Goal: Task Accomplishment & Management: Complete application form

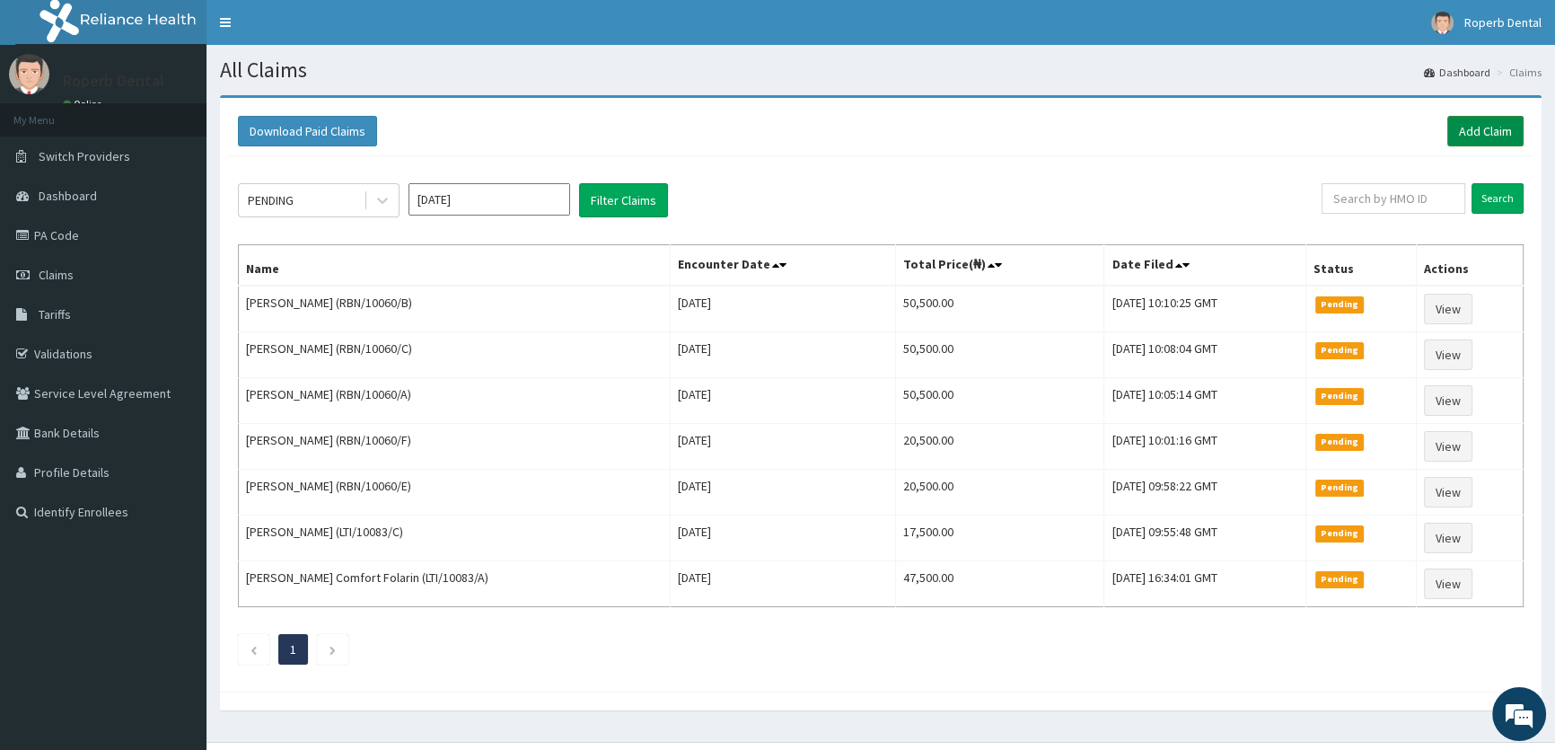
click at [1482, 126] on link "Add Claim" at bounding box center [1486, 131] width 76 height 31
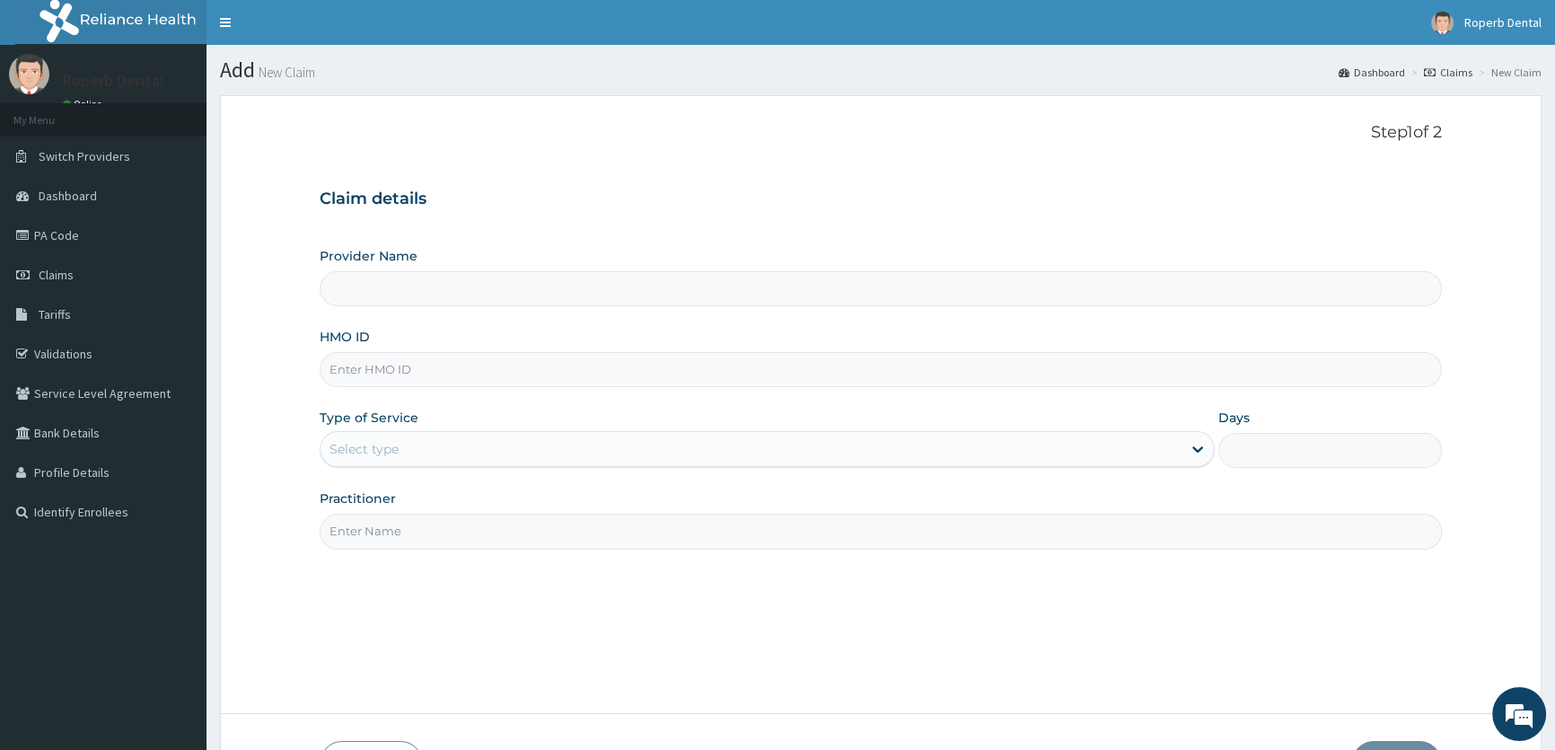
type input "Roperb Dental Clinic - Lekki"
click at [473, 368] on input "HMO ID" at bounding box center [881, 369] width 1123 height 35
paste input "RBN/10060/D"
type input "RBN/10060/D"
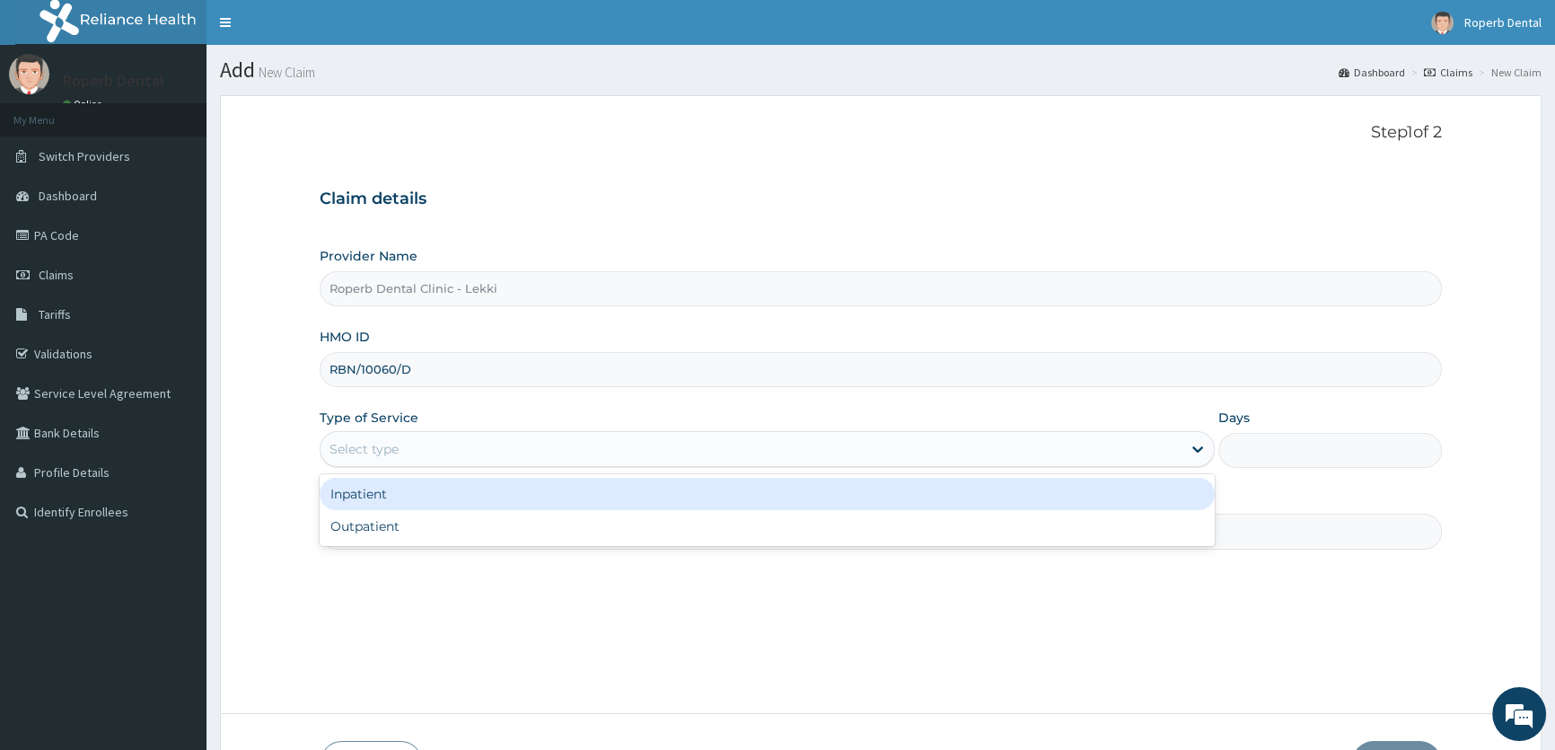
click at [466, 446] on div "Select type" at bounding box center [751, 449] width 860 height 29
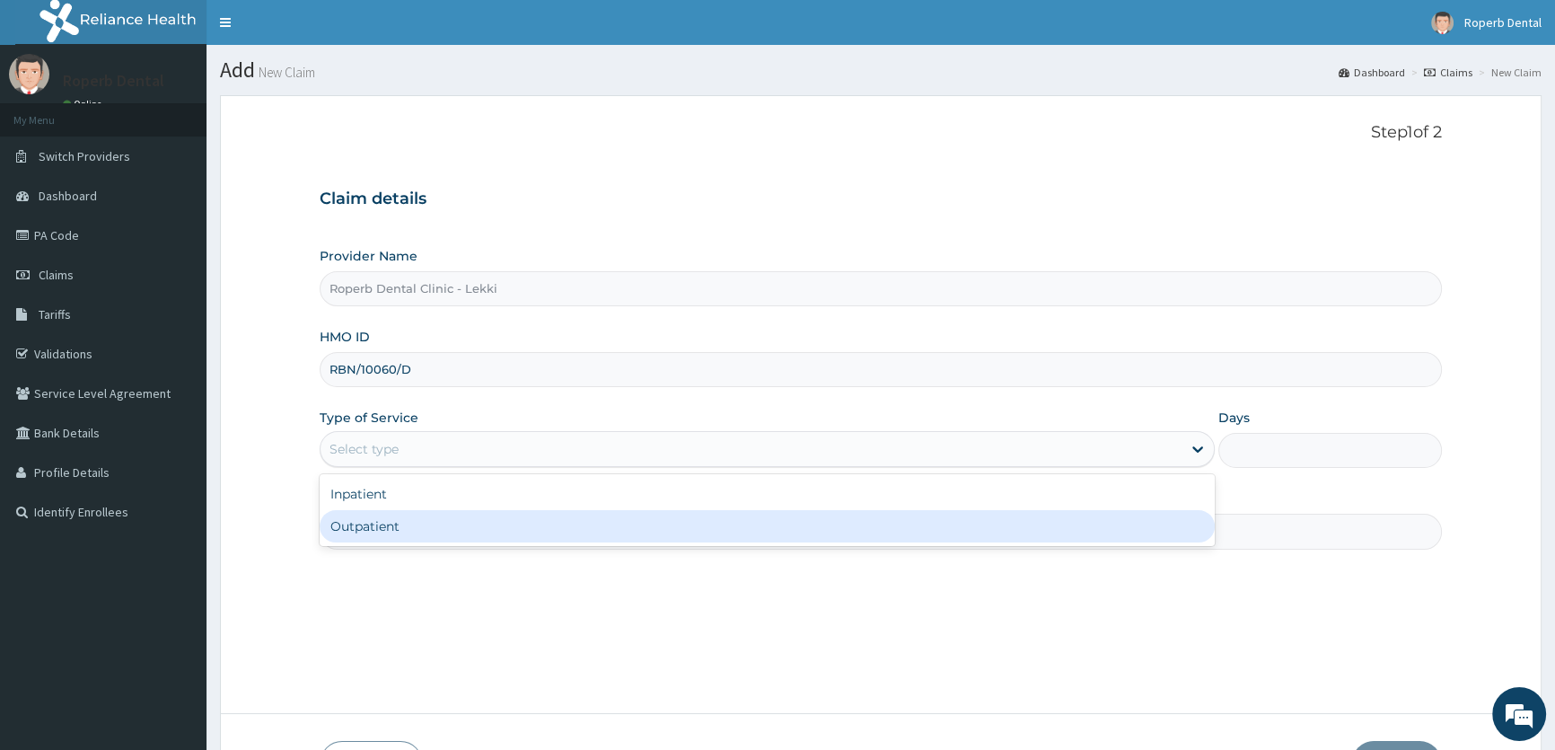
click at [449, 524] on div "Outpatient" at bounding box center [767, 526] width 894 height 32
type input "1"
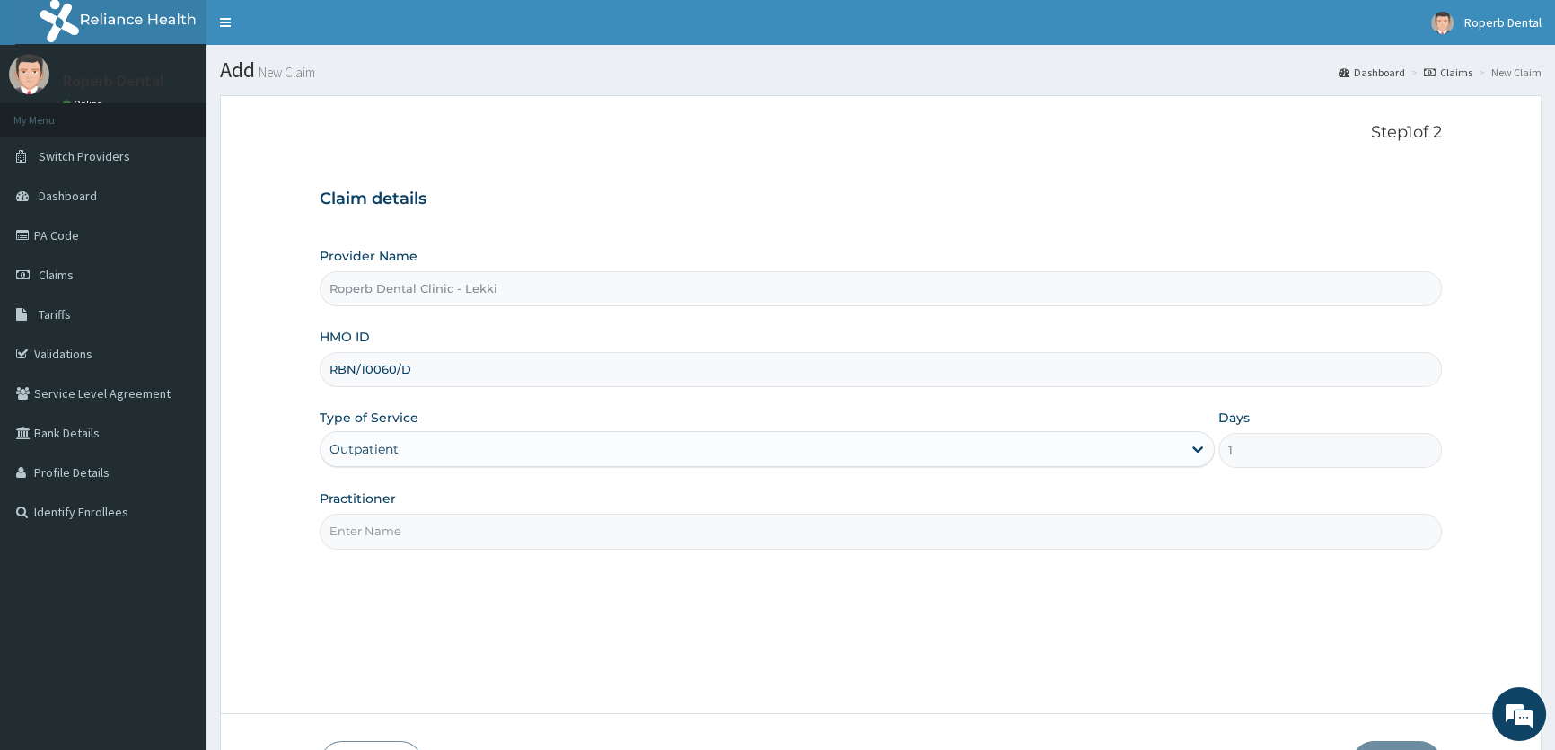
click at [451, 522] on input "Practitioner" at bounding box center [881, 531] width 1123 height 35
type input "DR AISHAH OPAREMI"
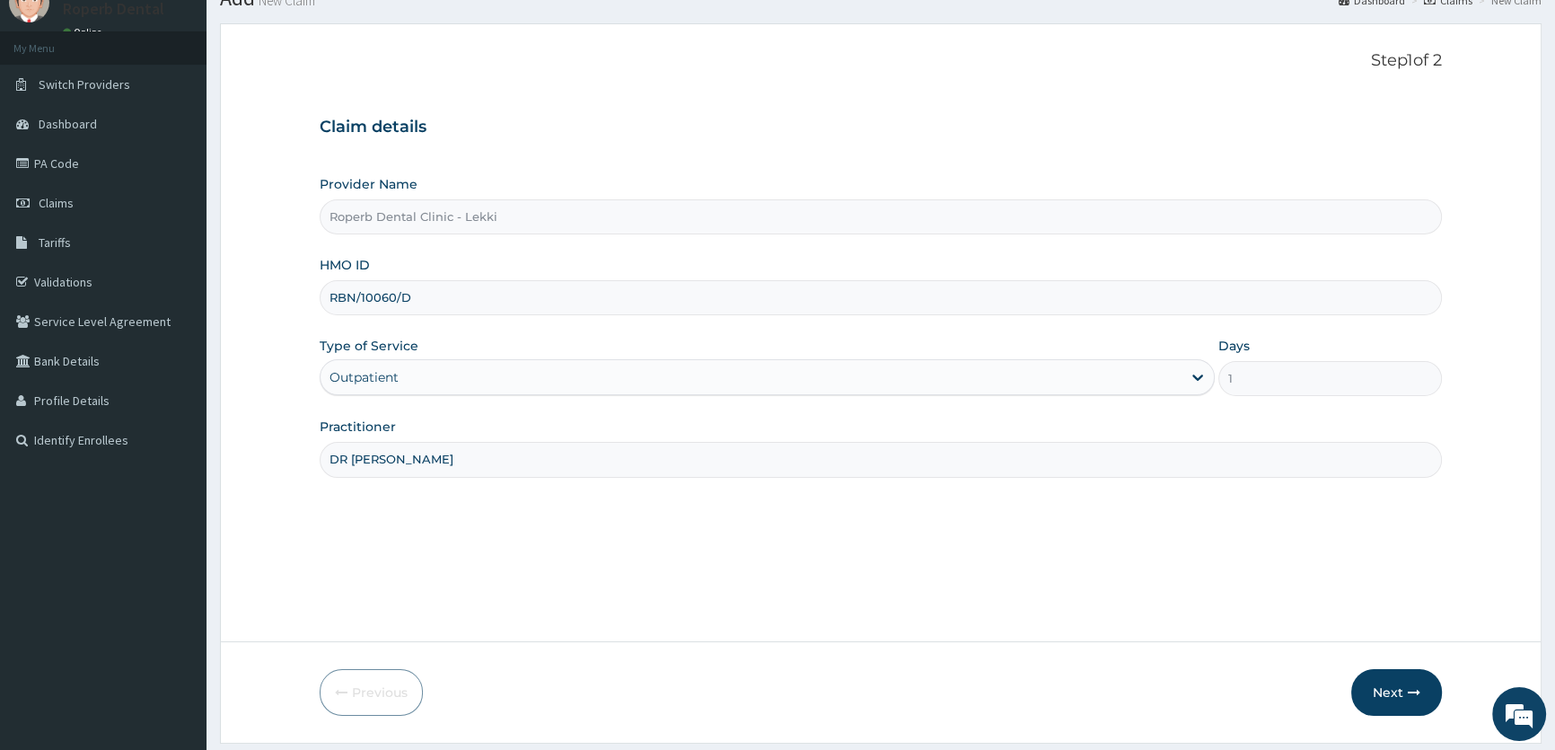
scroll to position [124, 0]
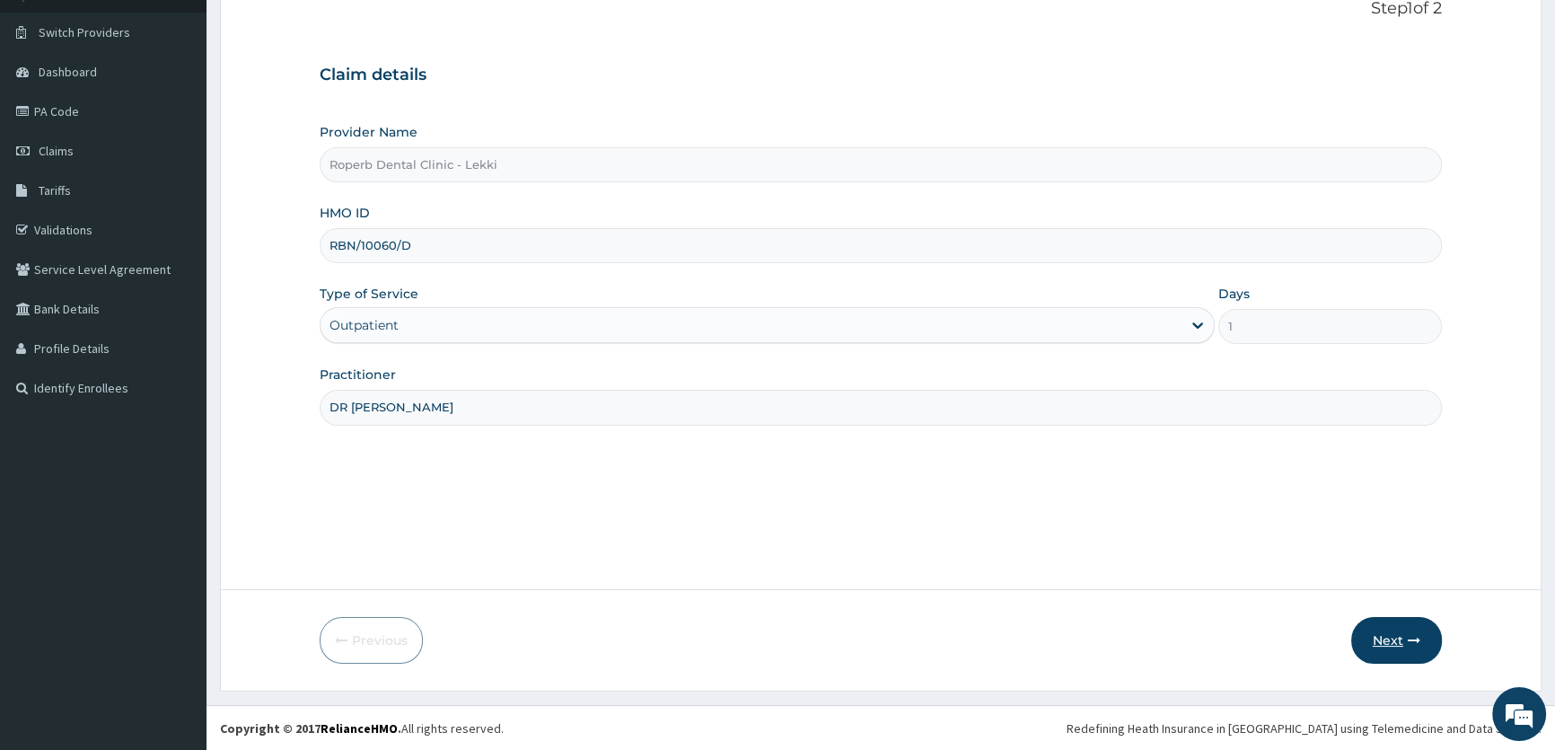
click at [1392, 644] on button "Next" at bounding box center [1397, 640] width 91 height 47
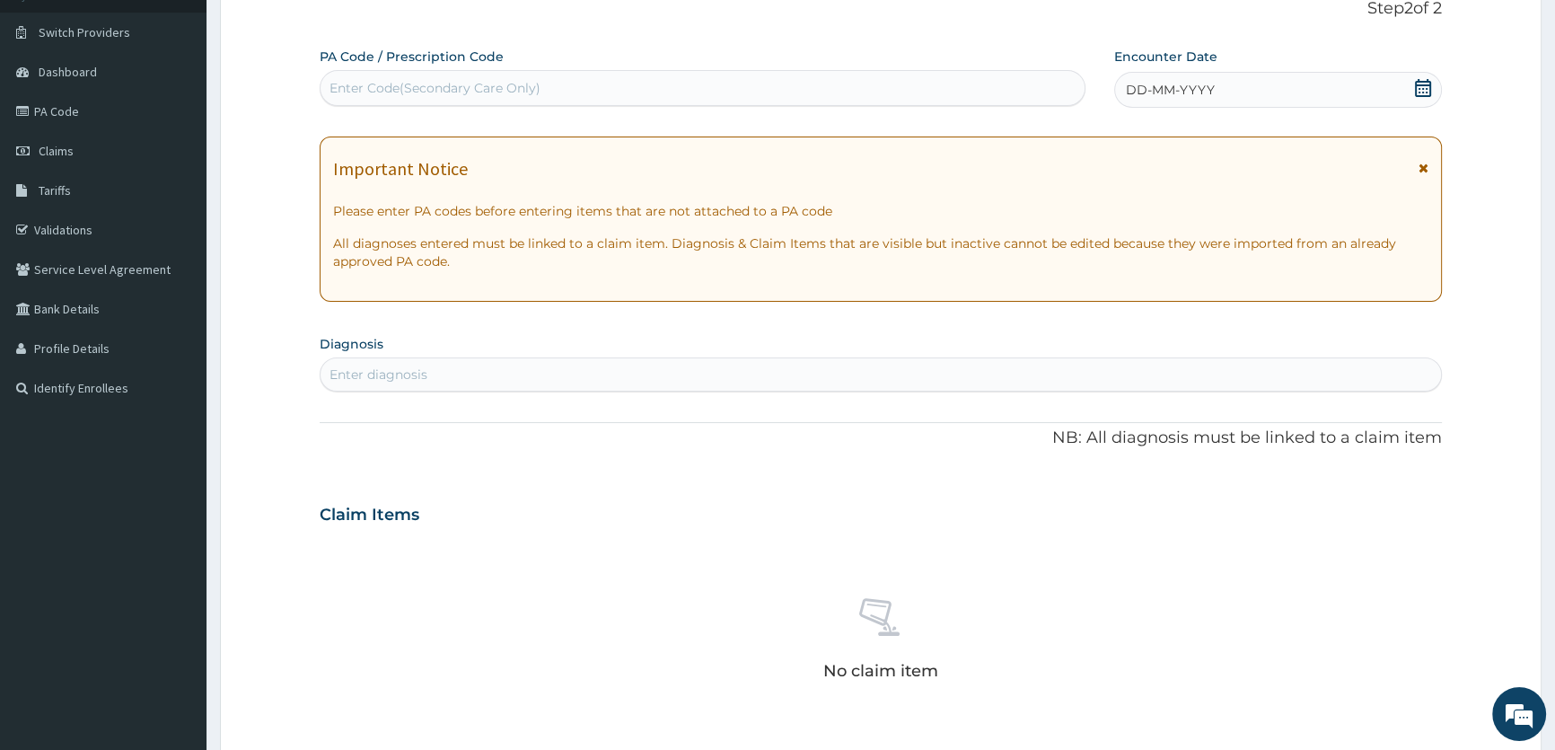
click at [500, 96] on div "Enter Code(Secondary Care Only)" at bounding box center [435, 88] width 211 height 18
paste input "PA/DAED5C"
type input "PA/DAED5C"
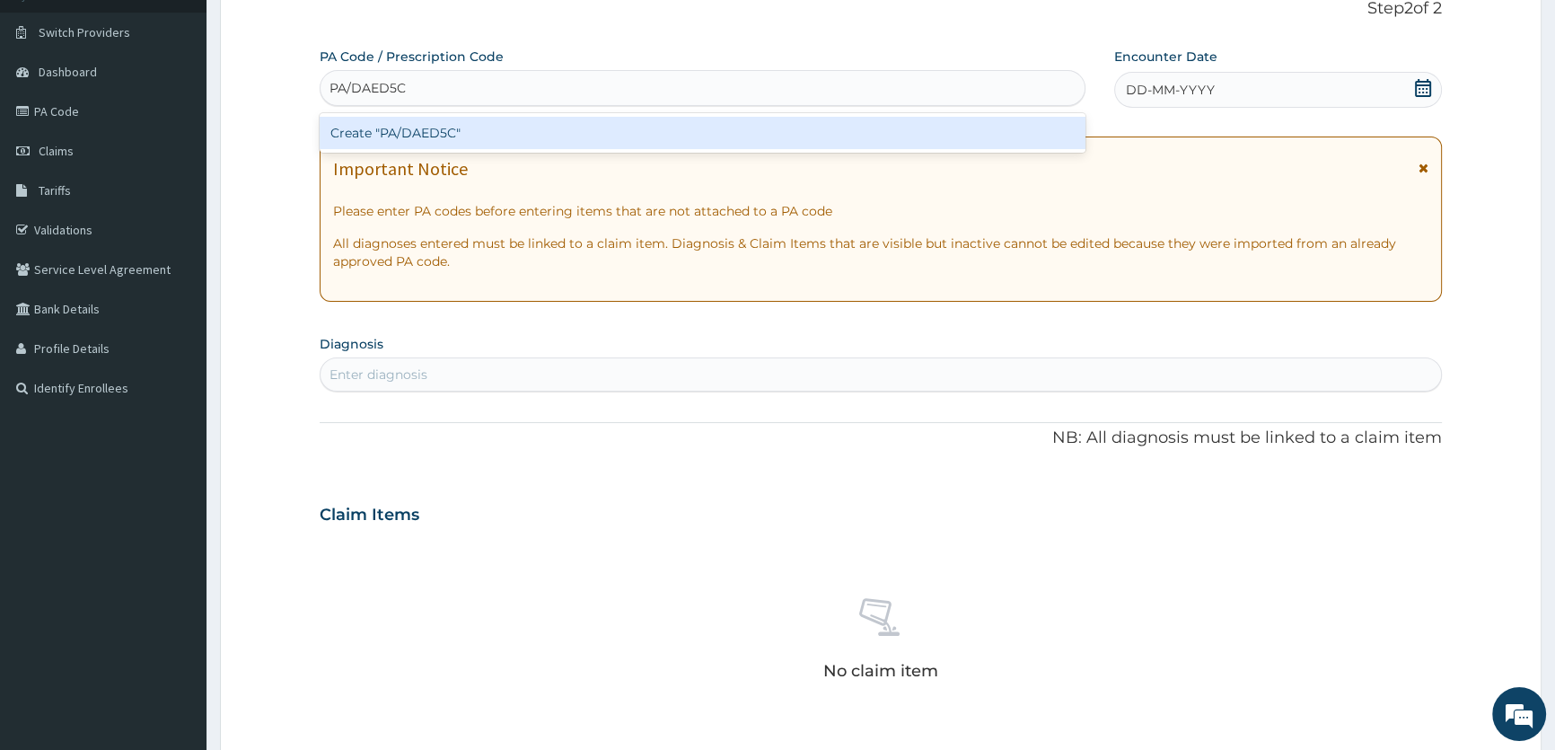
click at [521, 136] on div "Create "PA/DAED5C"" at bounding box center [702, 133] width 765 height 32
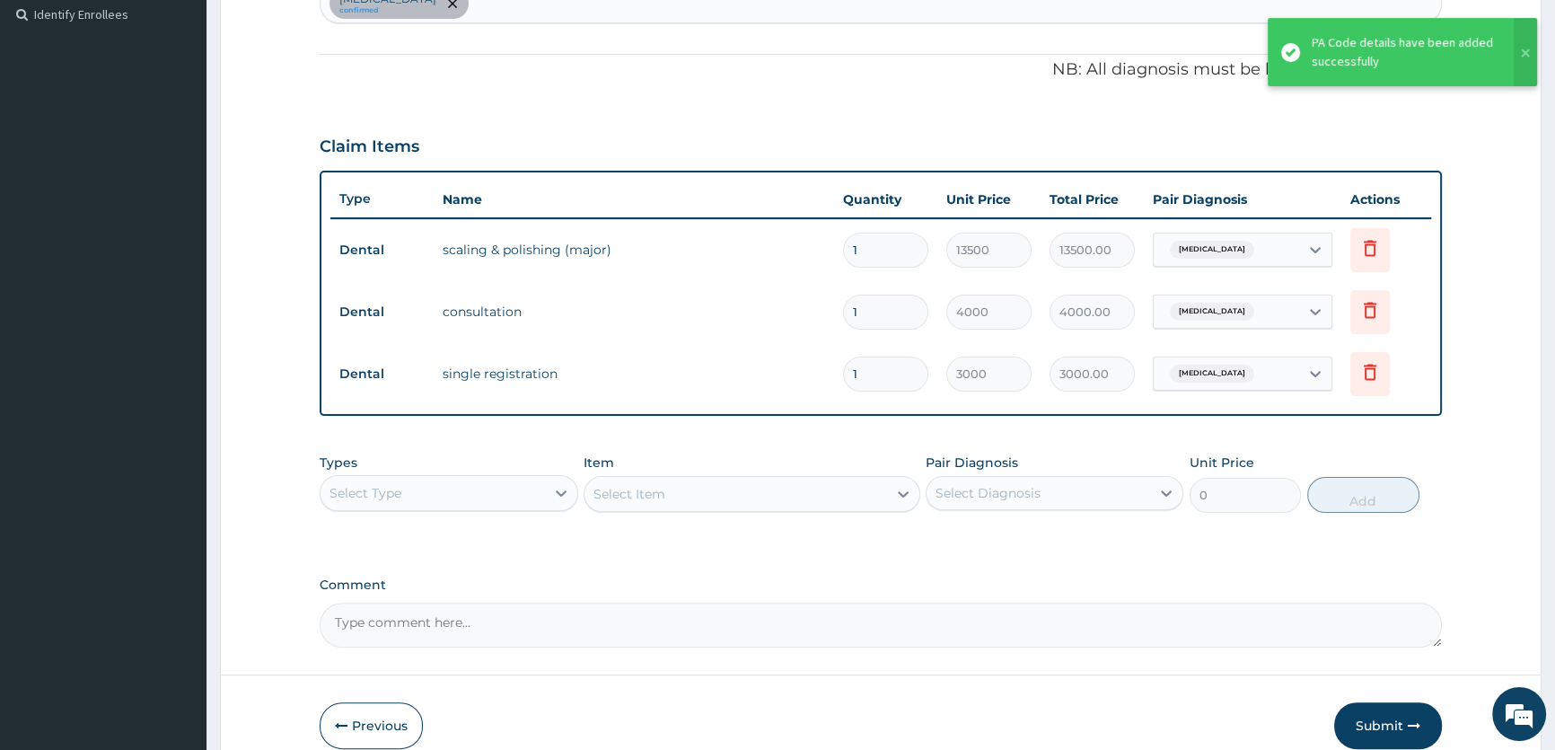
scroll to position [547, 0]
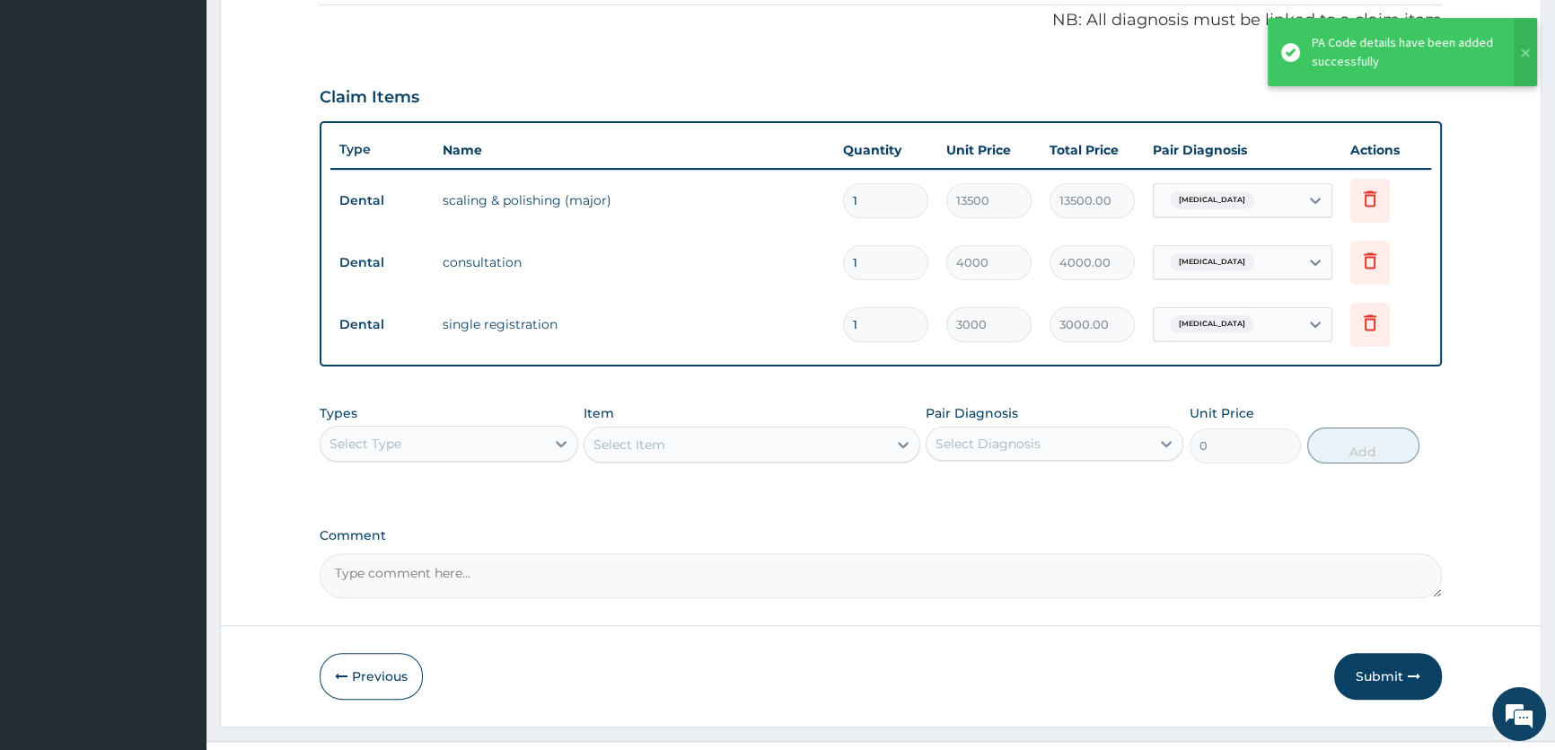
drag, startPoint x: 1392, startPoint y: 685, endPoint x: 1403, endPoint y: 684, distance: 10.8
click at [1397, 682] on button "Submit" at bounding box center [1388, 676] width 108 height 47
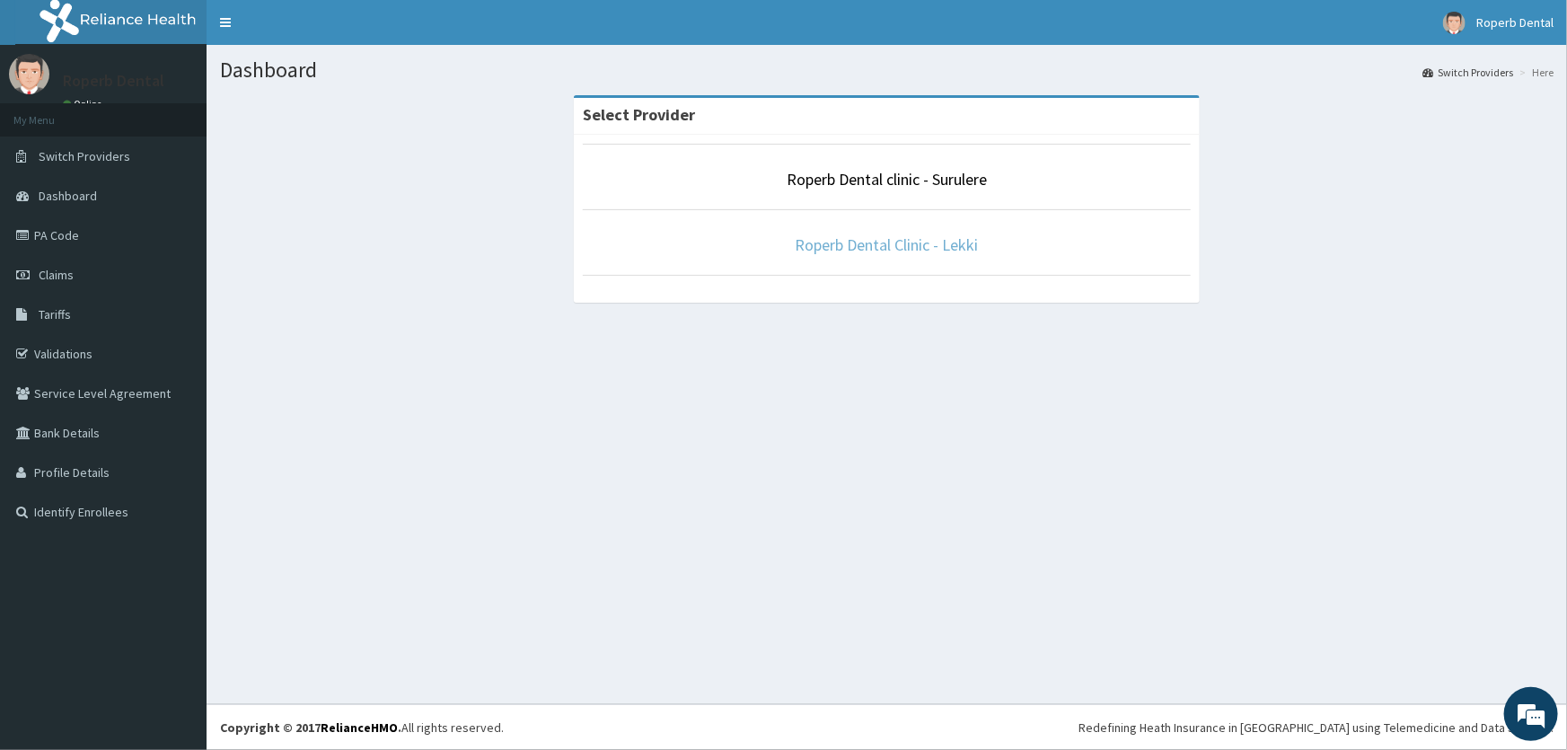
click at [924, 242] on link "Roperb Dental Clinic - Lekki" at bounding box center [887, 244] width 183 height 21
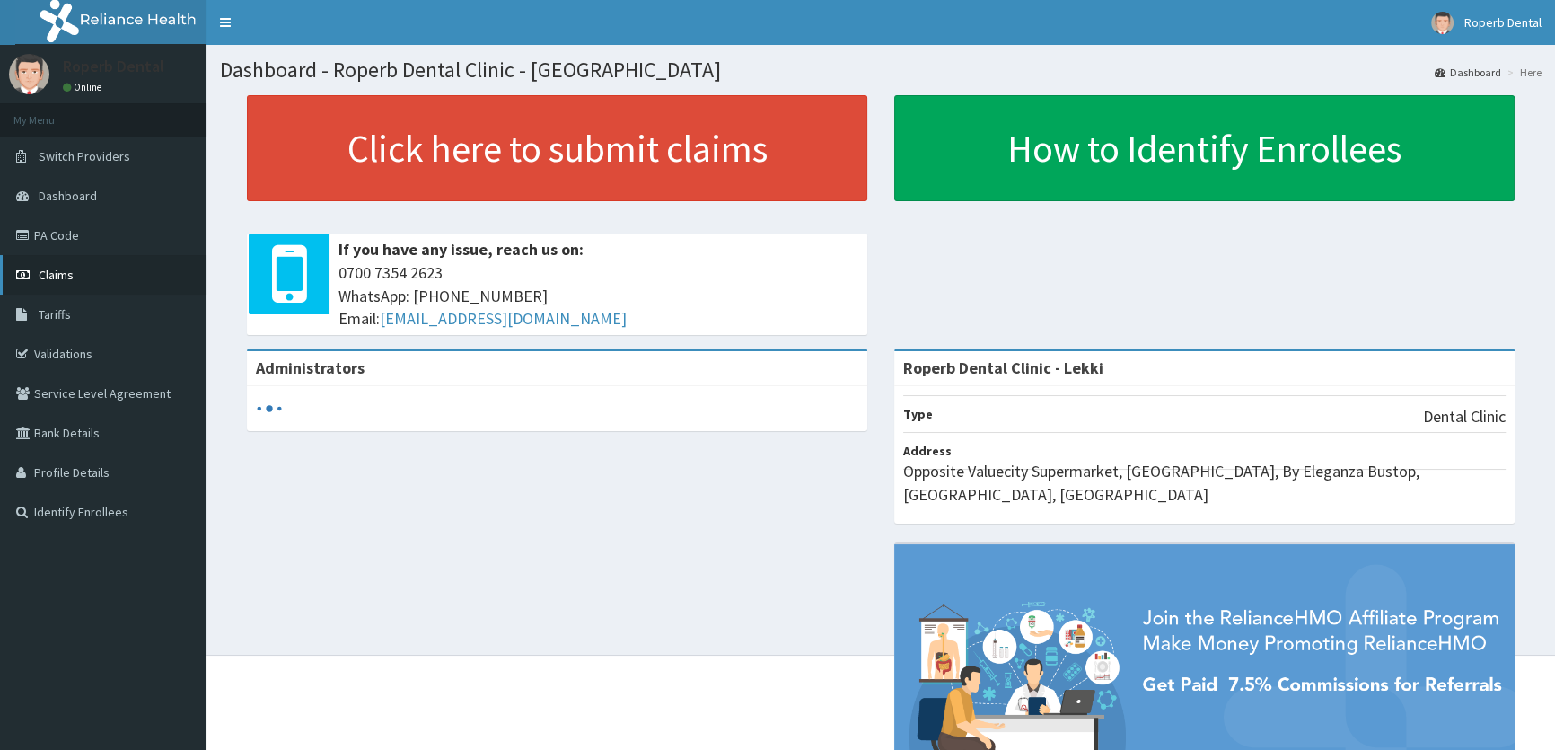
click at [92, 279] on link "Claims" at bounding box center [103, 275] width 207 height 40
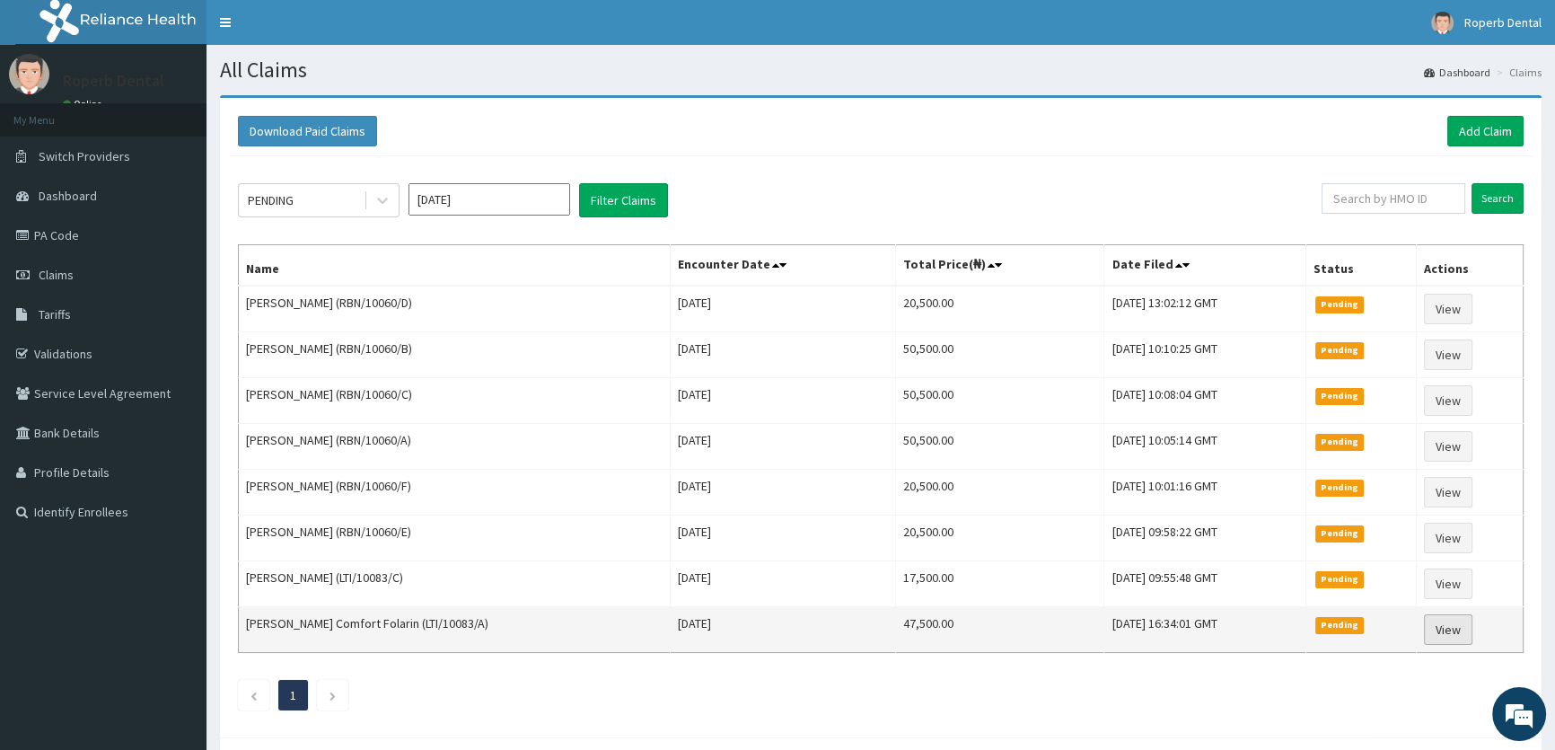
click at [1457, 621] on link "View" at bounding box center [1448, 629] width 48 height 31
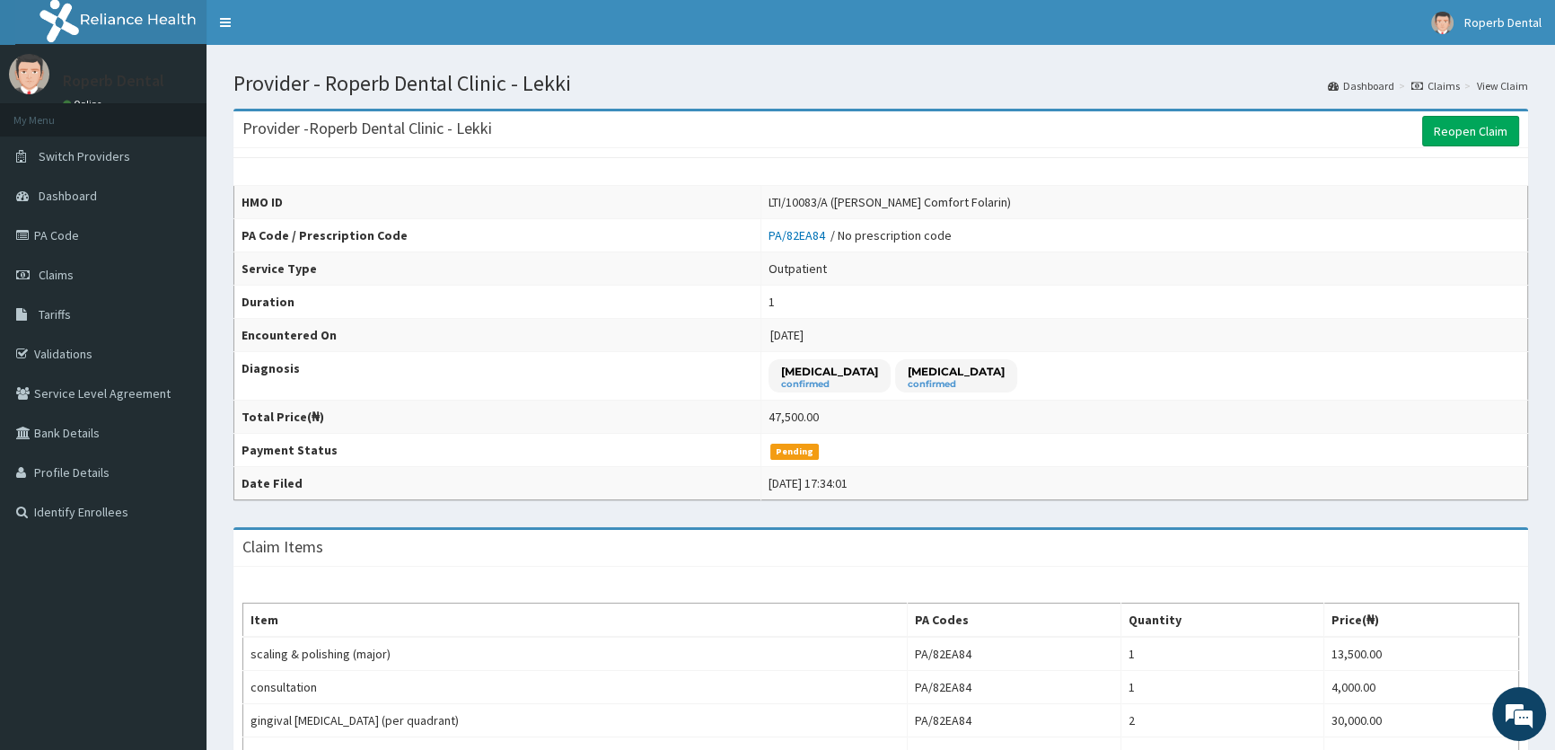
click at [1443, 83] on link "Claims" at bounding box center [1436, 85] width 48 height 15
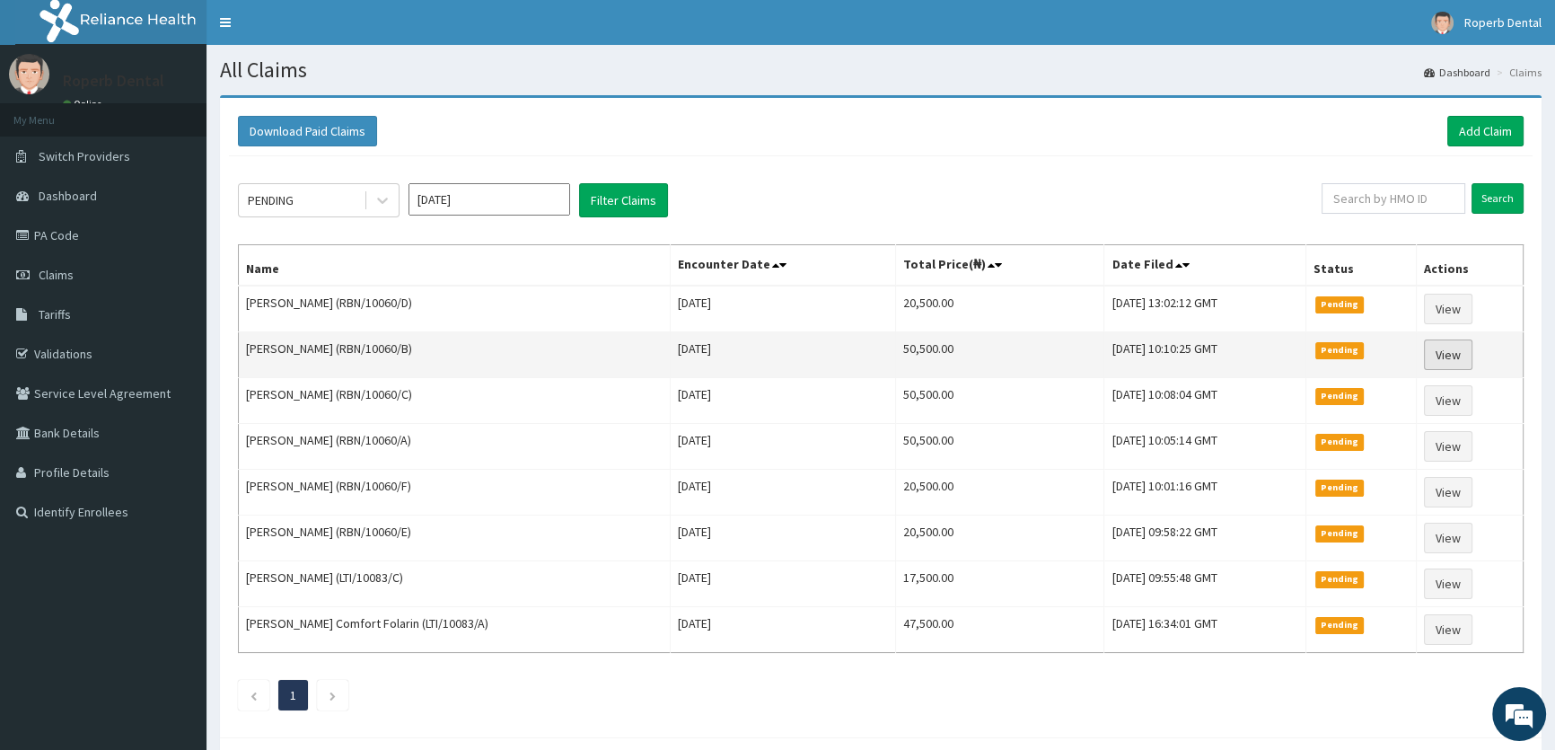
click at [1455, 359] on link "View" at bounding box center [1448, 354] width 48 height 31
